Goal: Information Seeking & Learning: Understand process/instructions

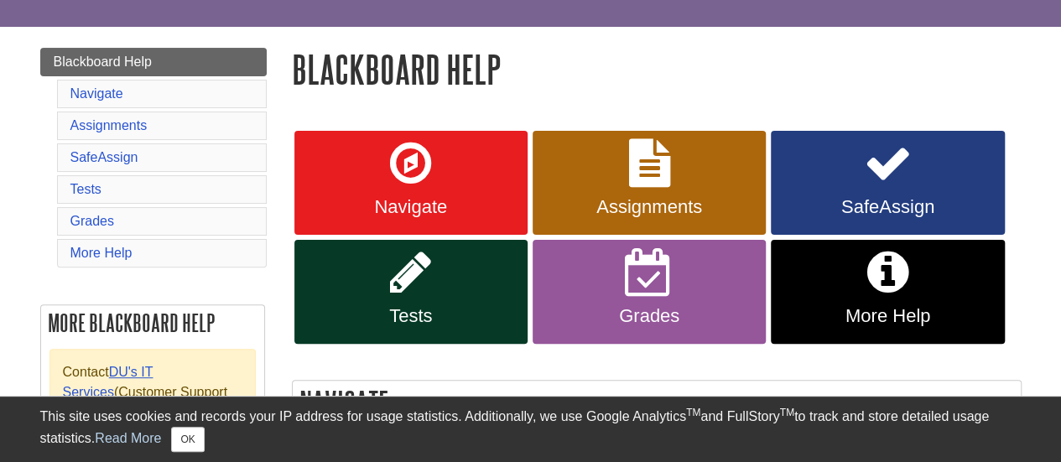
scroll to position [140, 0]
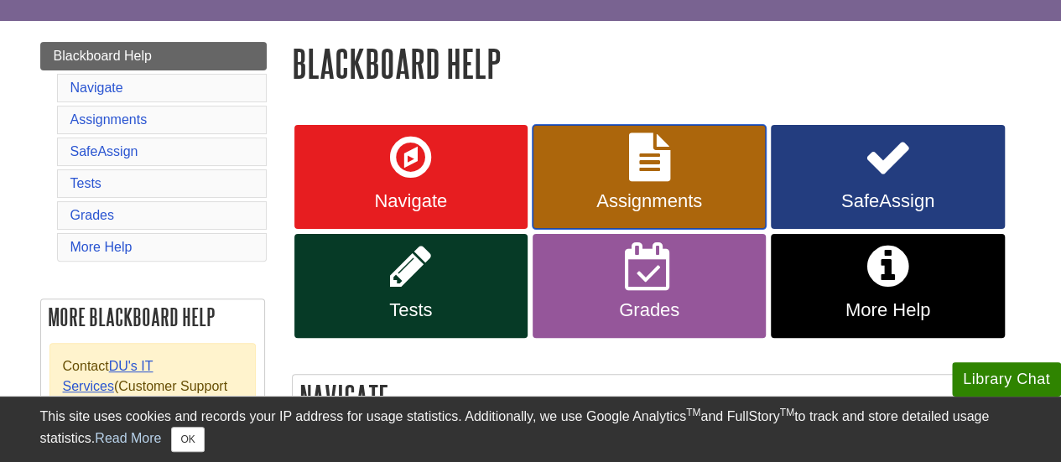
click at [644, 175] on icon at bounding box center [649, 157] width 41 height 49
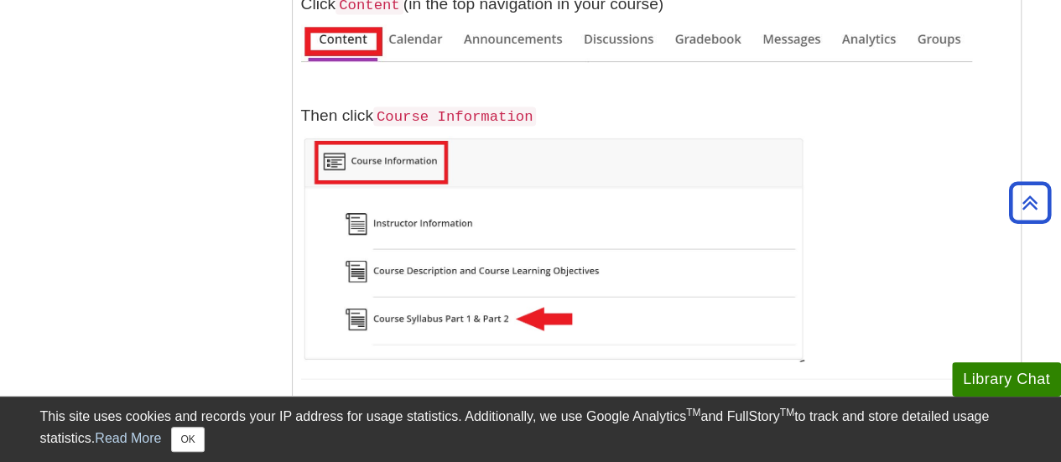
scroll to position [1613, 0]
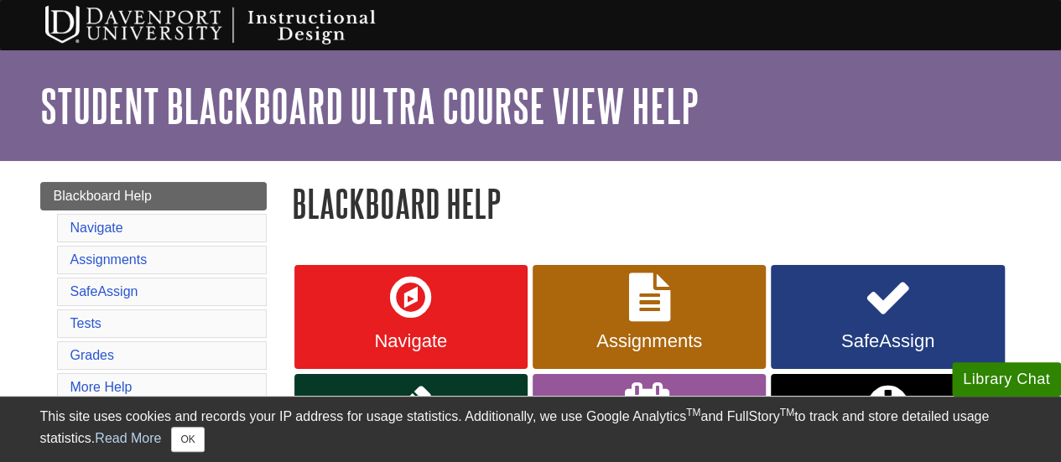
click at [120, 273] on ul "Contents Navigate Assignments SafeAssign Tests Grades More Help" at bounding box center [162, 308] width 210 height 188
click at [122, 261] on link "Assignments" at bounding box center [108, 260] width 77 height 14
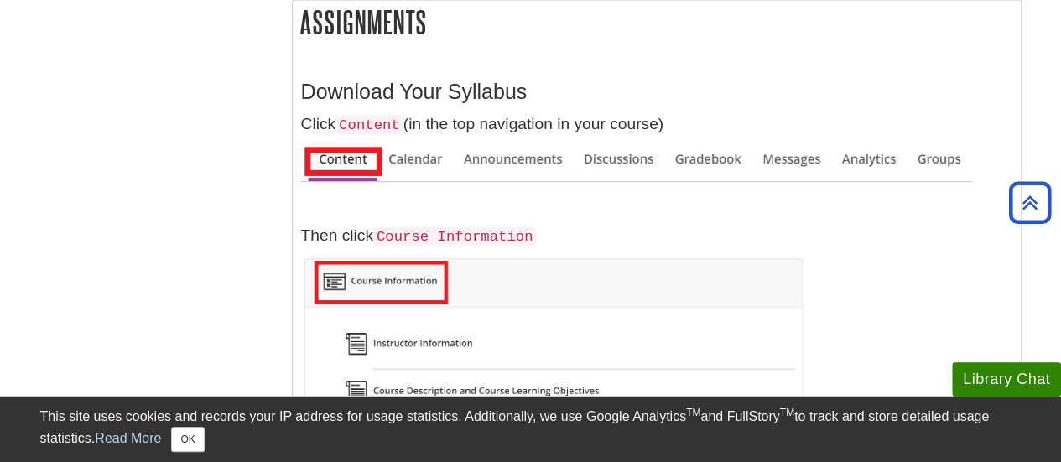
scroll to position [1494, 0]
click at [190, 449] on button "OK" at bounding box center [187, 439] width 33 height 25
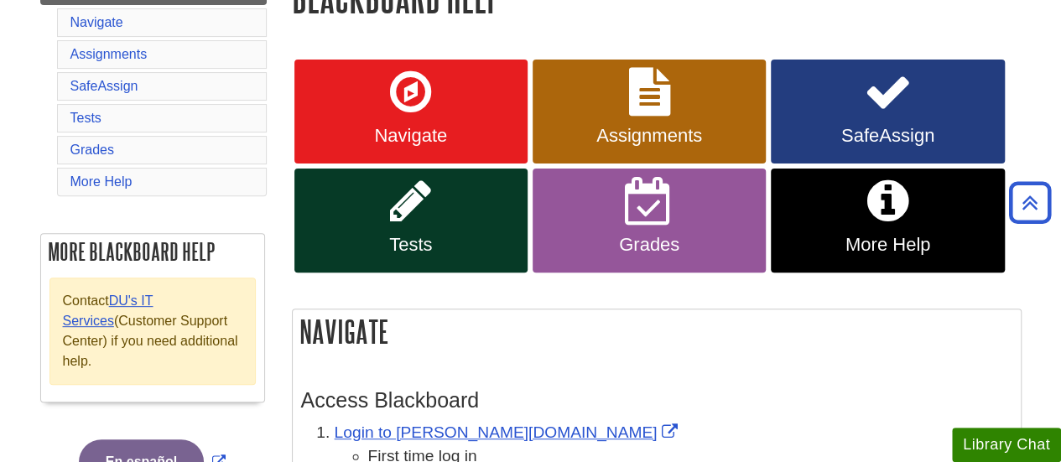
scroll to position [0, 0]
